Goal: Information Seeking & Learning: Understand process/instructions

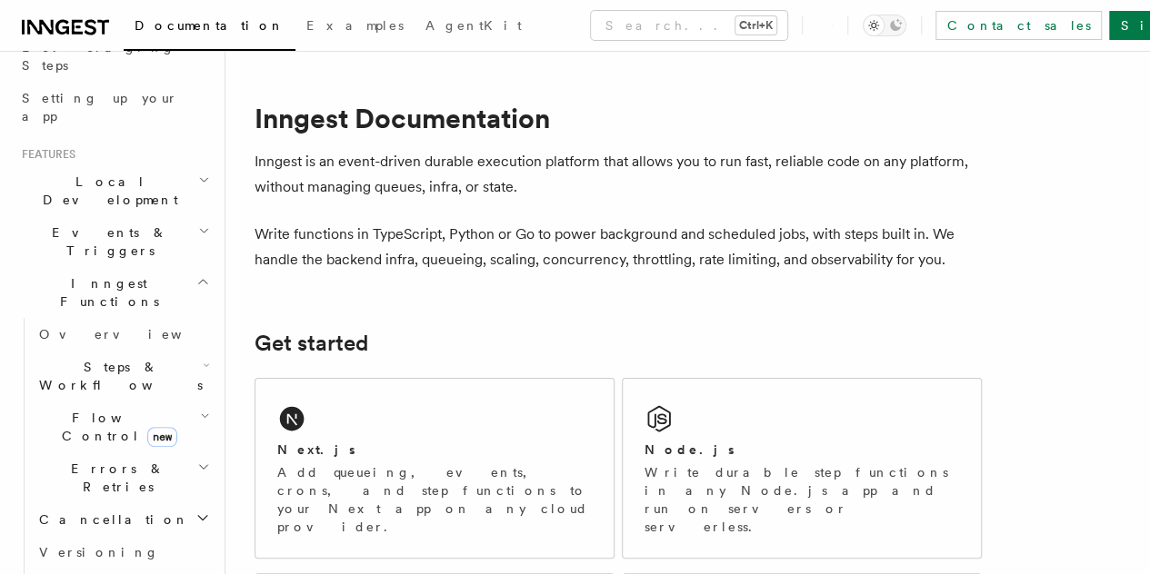
scroll to position [316, 0]
click at [180, 349] on h2 "Steps & Workflows" at bounding box center [123, 374] width 182 height 51
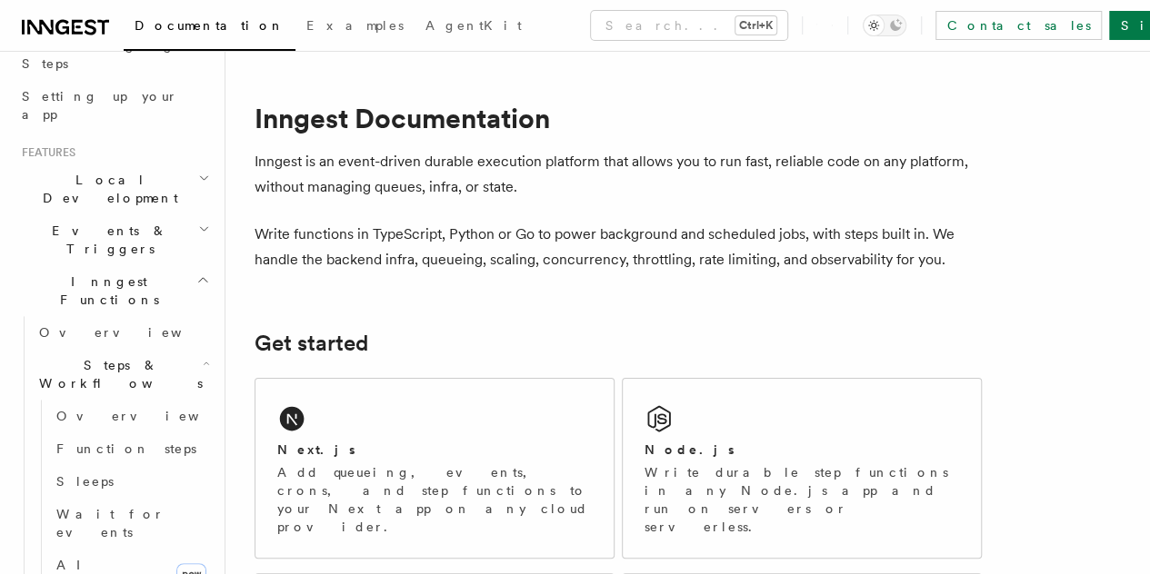
click at [180, 349] on h2 "Steps & Workflows" at bounding box center [123, 374] width 182 height 51
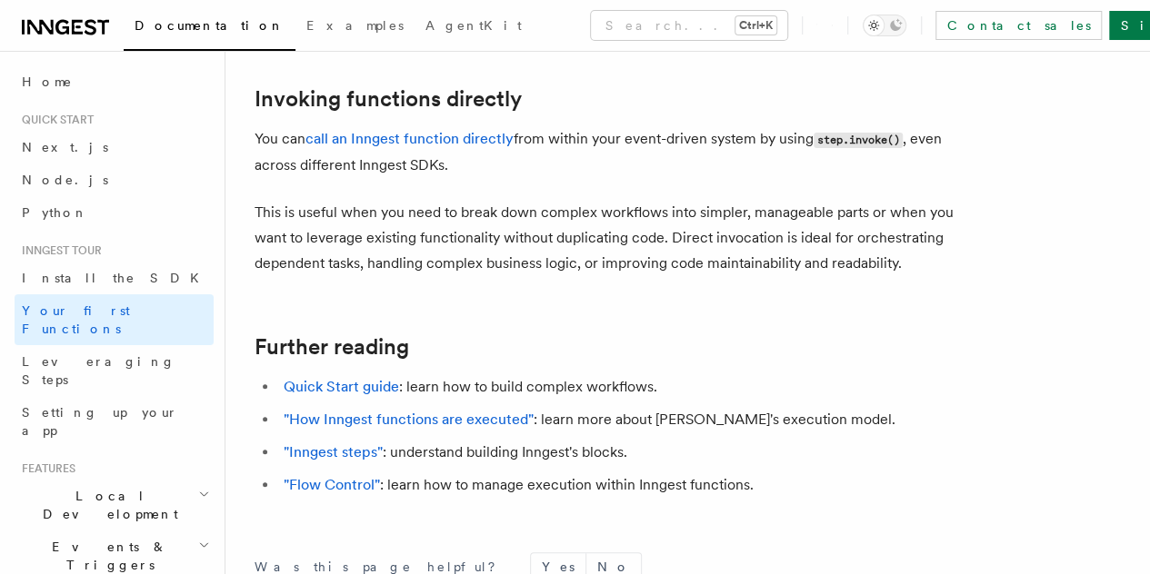
scroll to position [3996, 0]
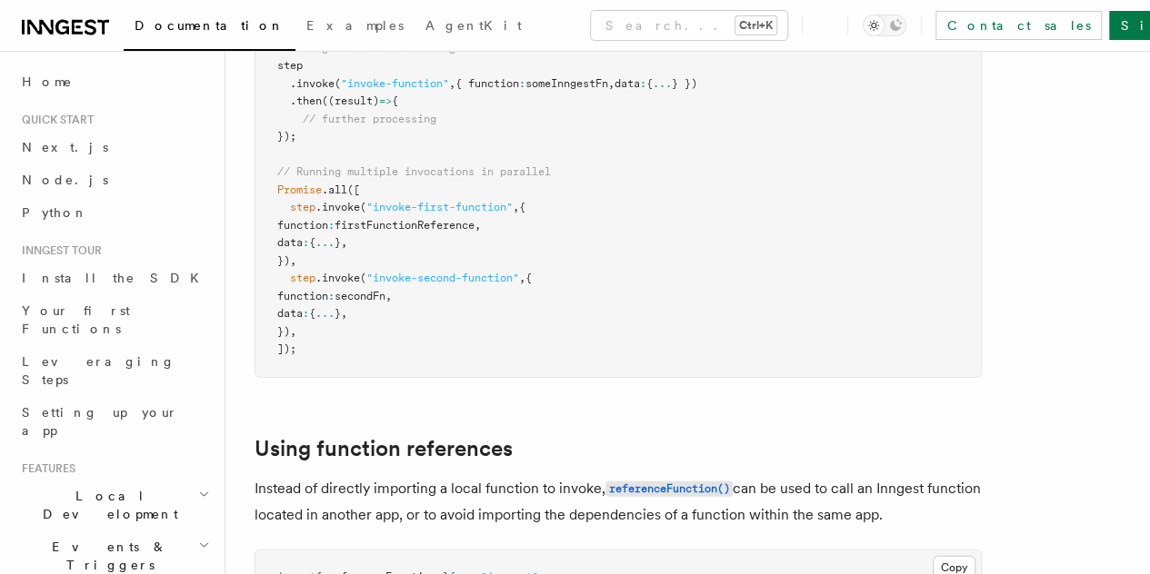
scroll to position [2844, 0]
